Goal: Transaction & Acquisition: Purchase product/service

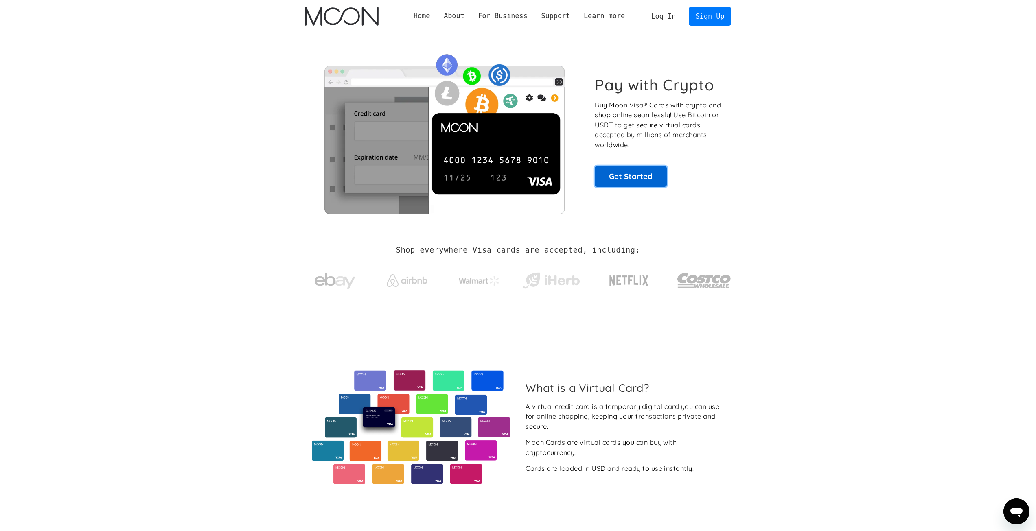
click at [648, 184] on link "Get Started" at bounding box center [631, 176] width 72 height 20
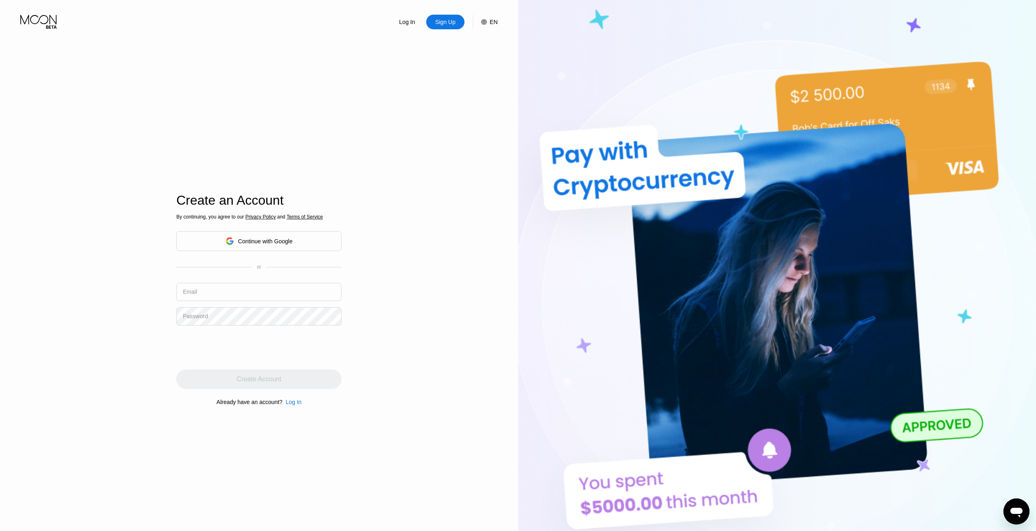
click at [301, 260] on div "By continuing, you agree to our Privacy Policy and Terms of Service Continue wi…" at bounding box center [258, 310] width 165 height 196
click at [299, 243] on div "Continue with Google" at bounding box center [258, 241] width 165 height 20
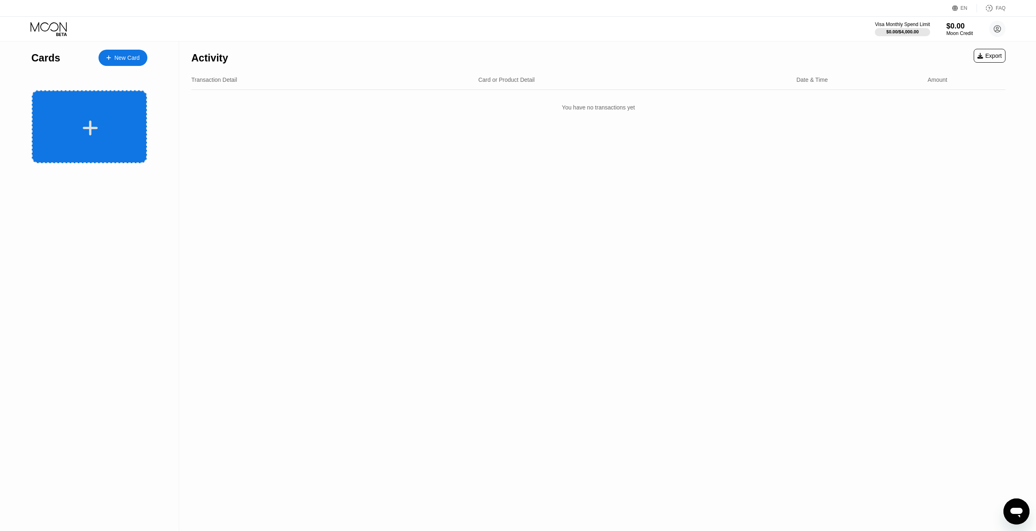
click at [54, 115] on div at bounding box center [89, 126] width 115 height 73
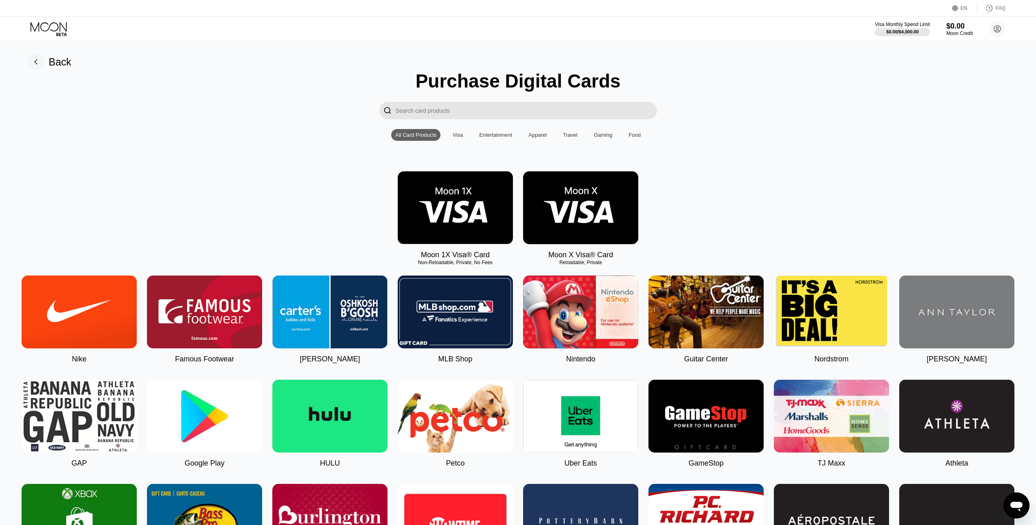
click at [436, 193] on img at bounding box center [455, 207] width 115 height 73
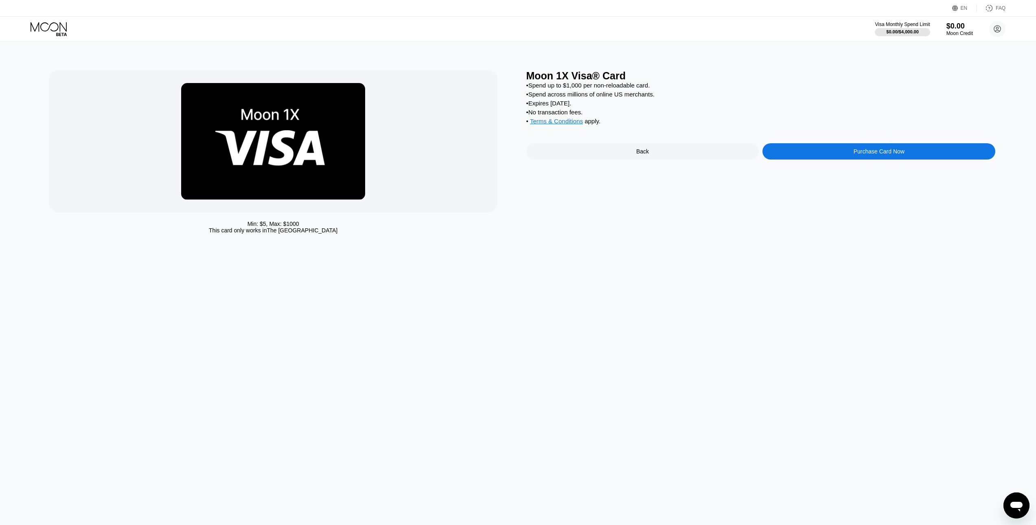
click at [850, 158] on div "Purchase Card Now" at bounding box center [879, 151] width 233 height 16
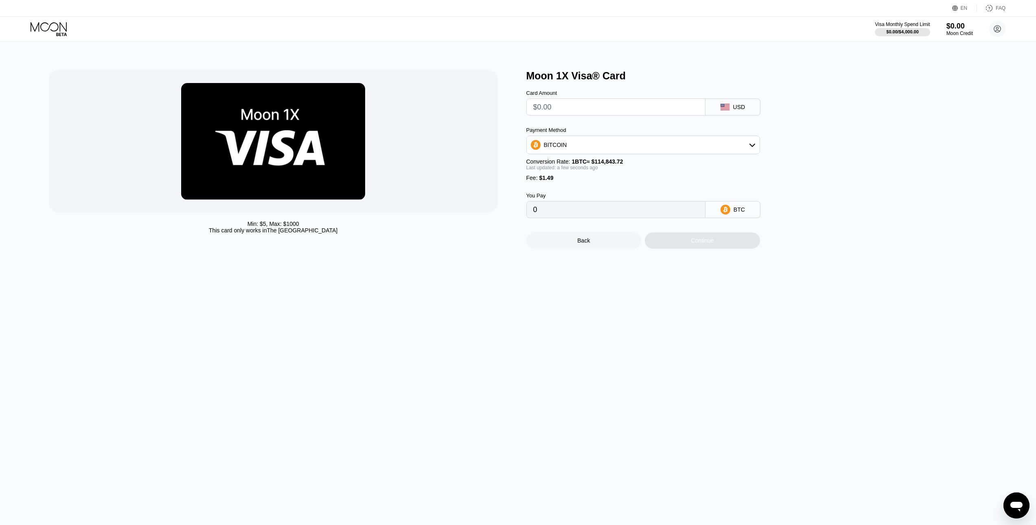
click at [665, 111] on input "text" at bounding box center [615, 107] width 165 height 16
